Goal: Complete application form

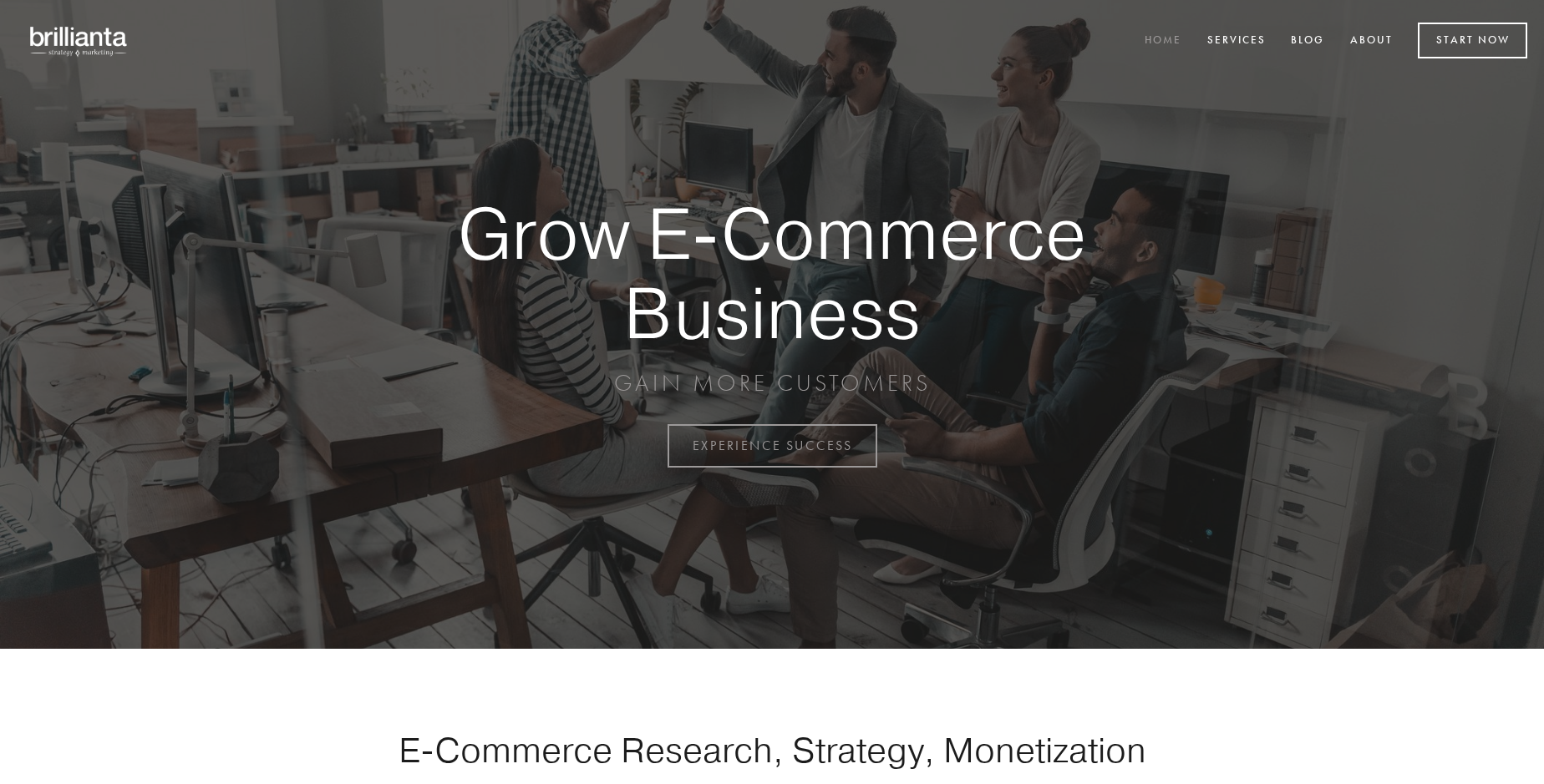
scroll to position [4379, 0]
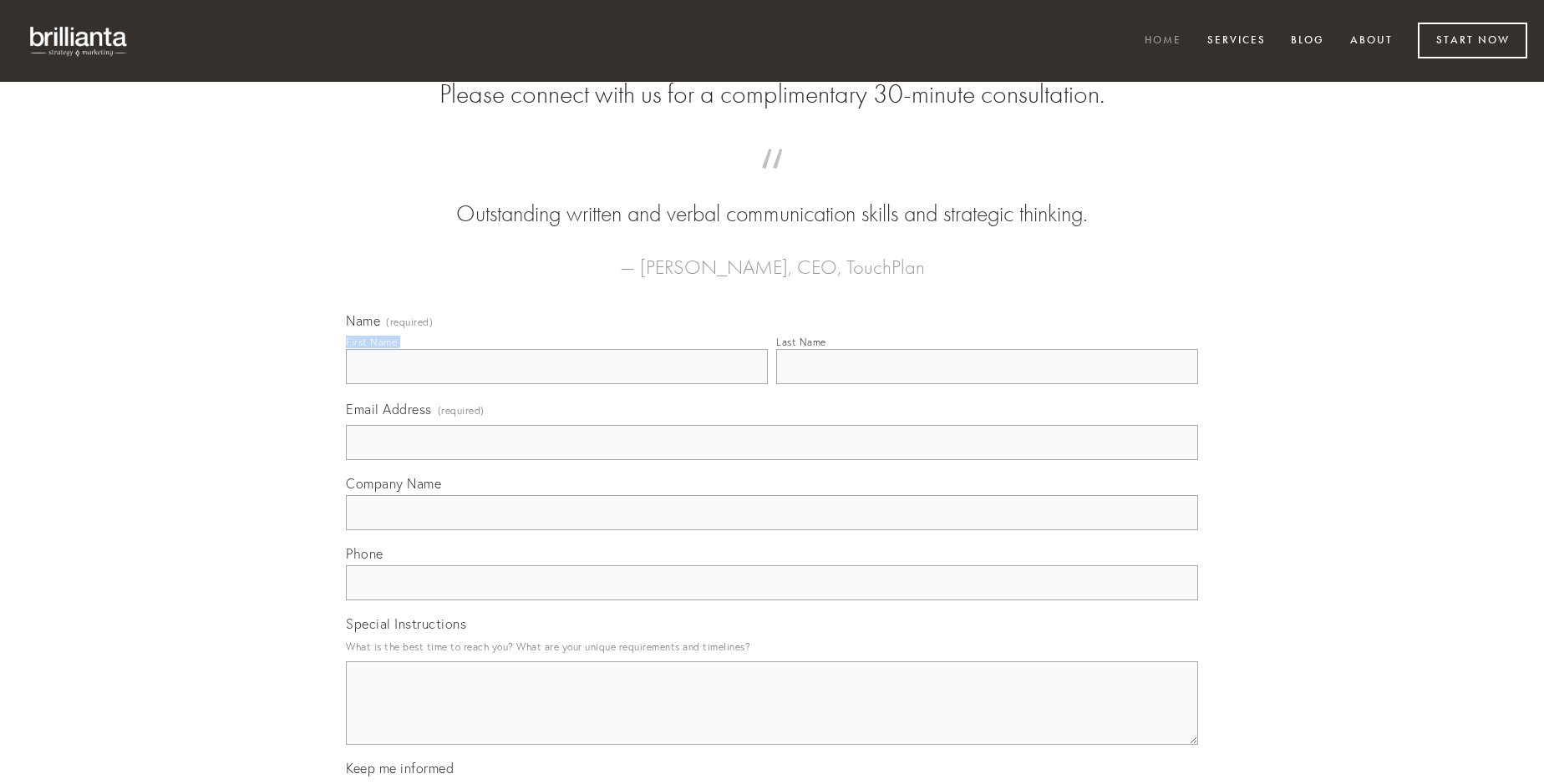
type input "[PERSON_NAME]"
click at [987, 385] on input "Last Name" at bounding box center [987, 366] width 422 height 35
type input "[PERSON_NAME]"
click at [772, 461] on input "Email Address (required)" at bounding box center [772, 442] width 852 height 35
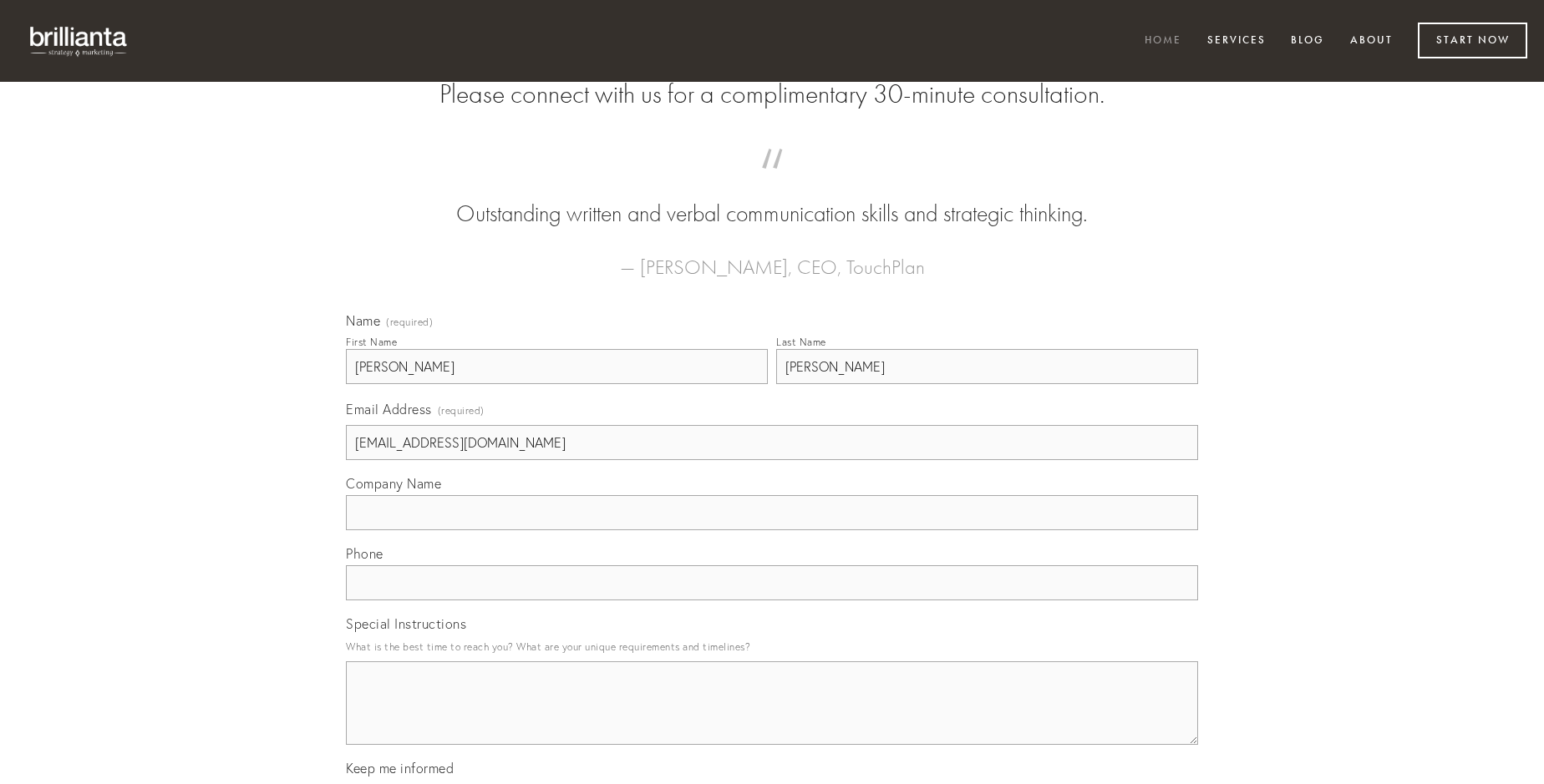
type input "[EMAIL_ADDRESS][DOMAIN_NAME]"
click at [772, 530] on input "Company Name" at bounding box center [772, 513] width 852 height 35
type input "tenus"
click at [772, 601] on input "text" at bounding box center [772, 583] width 852 height 35
click at [772, 718] on textarea "Special Instructions" at bounding box center [772, 702] width 852 height 83
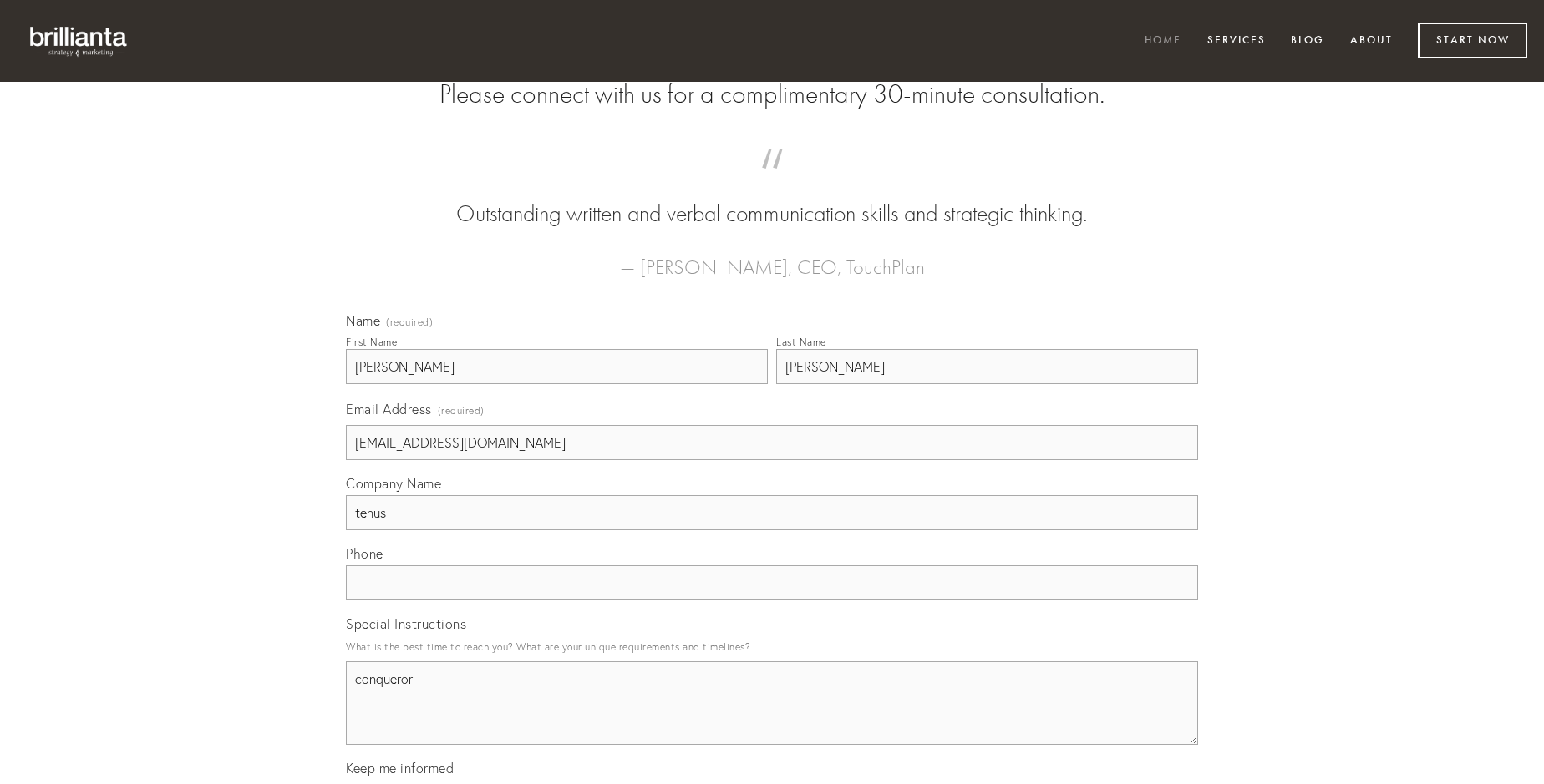
type textarea "conqueror"
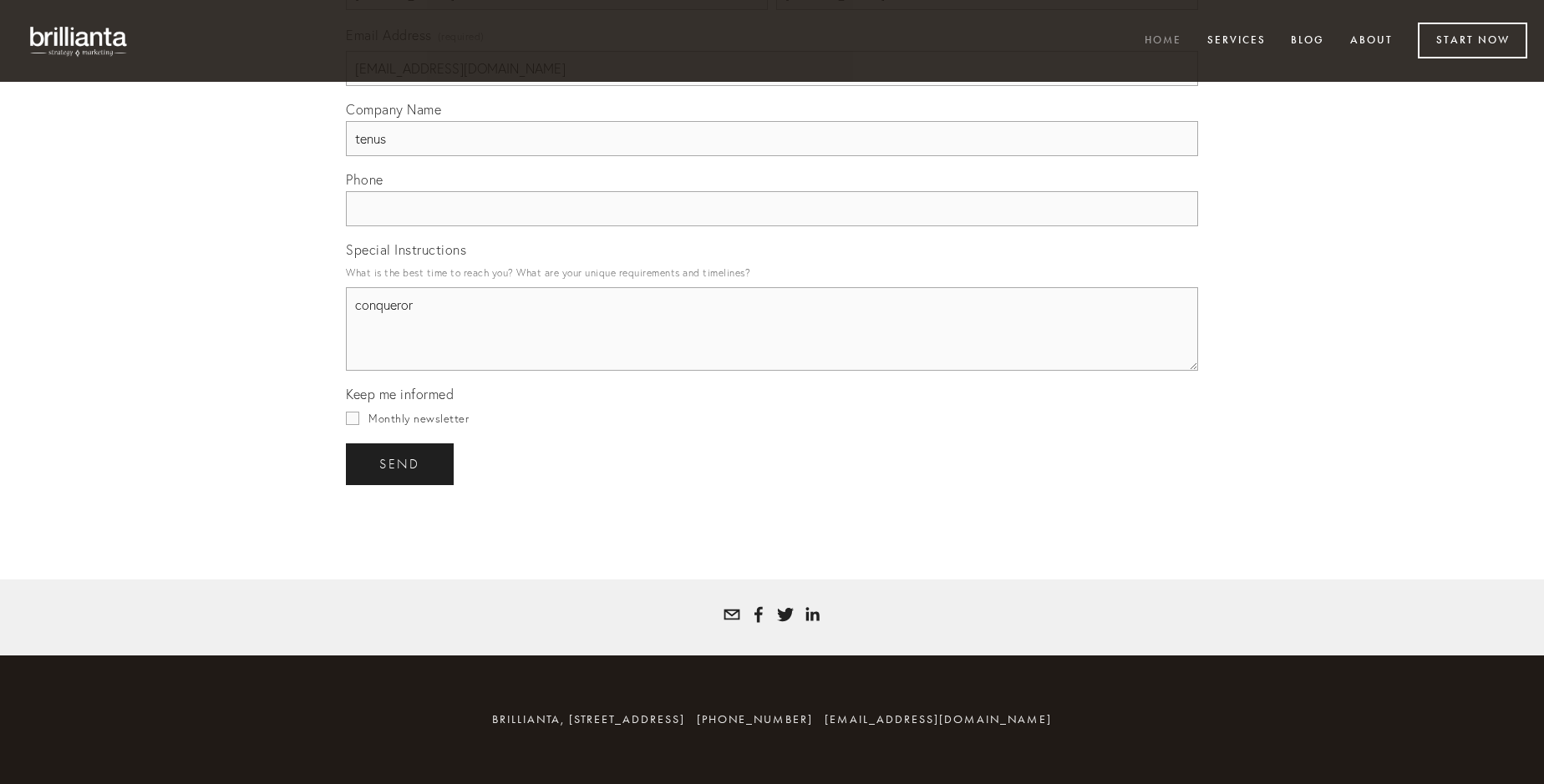
click at [401, 463] on span "send" at bounding box center [400, 464] width 41 height 15
